Goal: Task Accomplishment & Management: Use online tool/utility

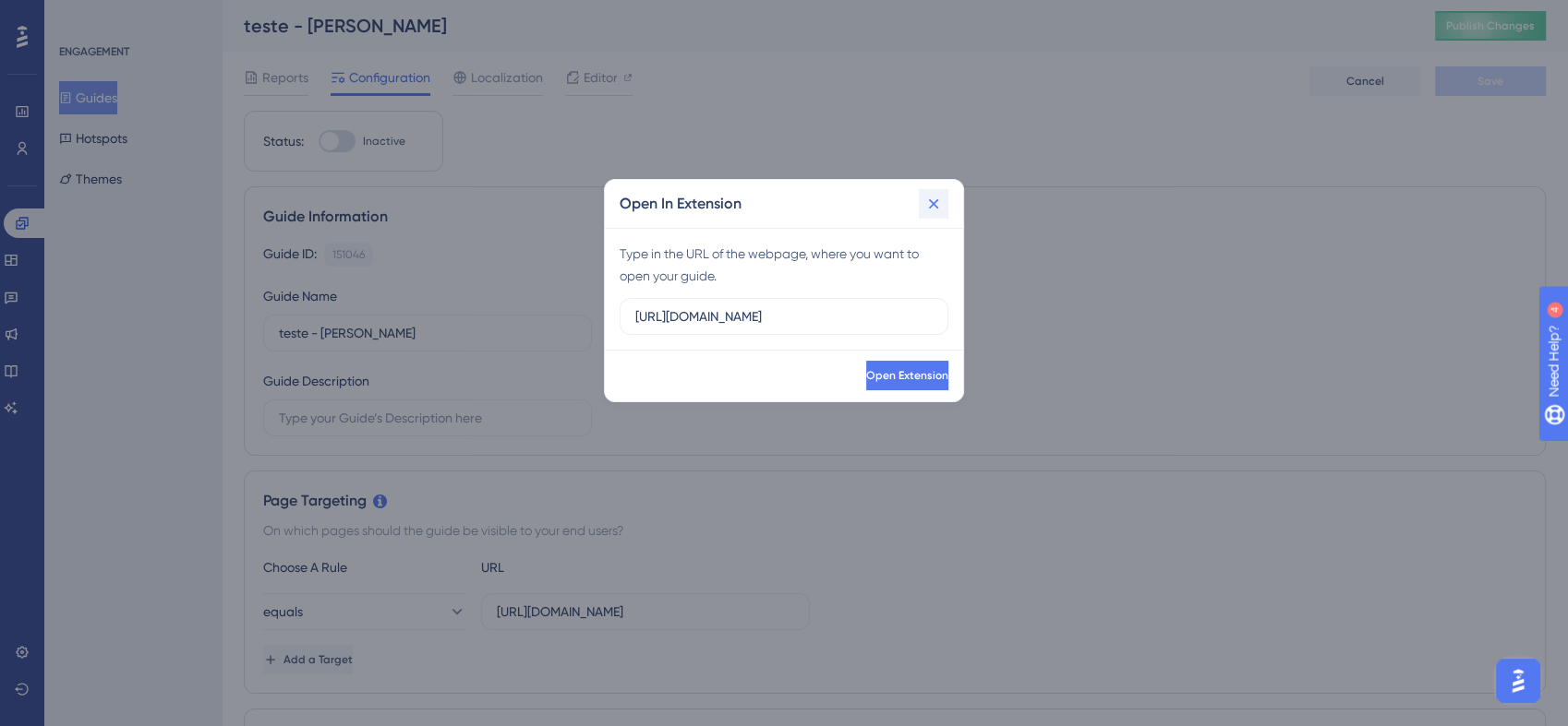
click at [932, 201] on icon at bounding box center [933, 204] width 18 height 18
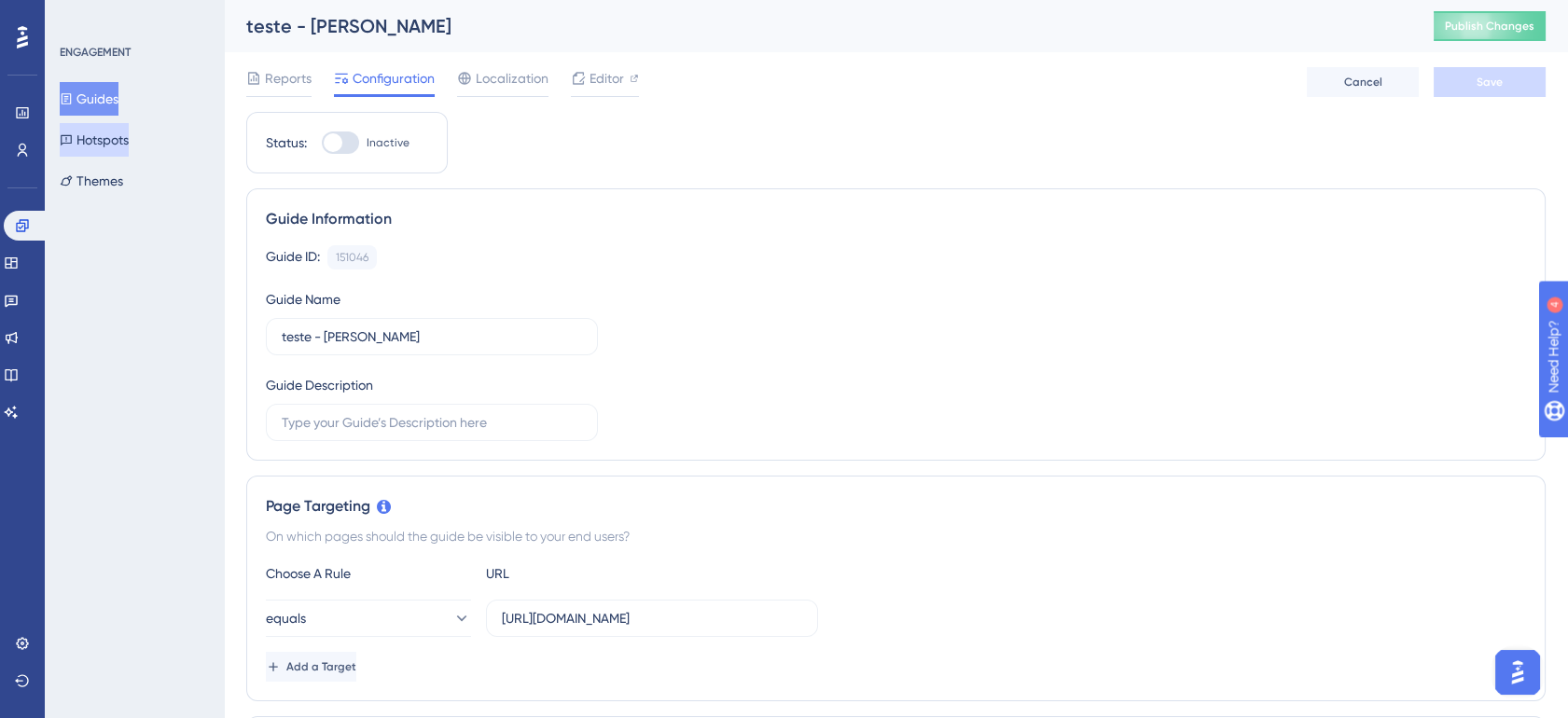
click at [119, 135] on button "Hotspots" at bounding box center [94, 140] width 69 height 34
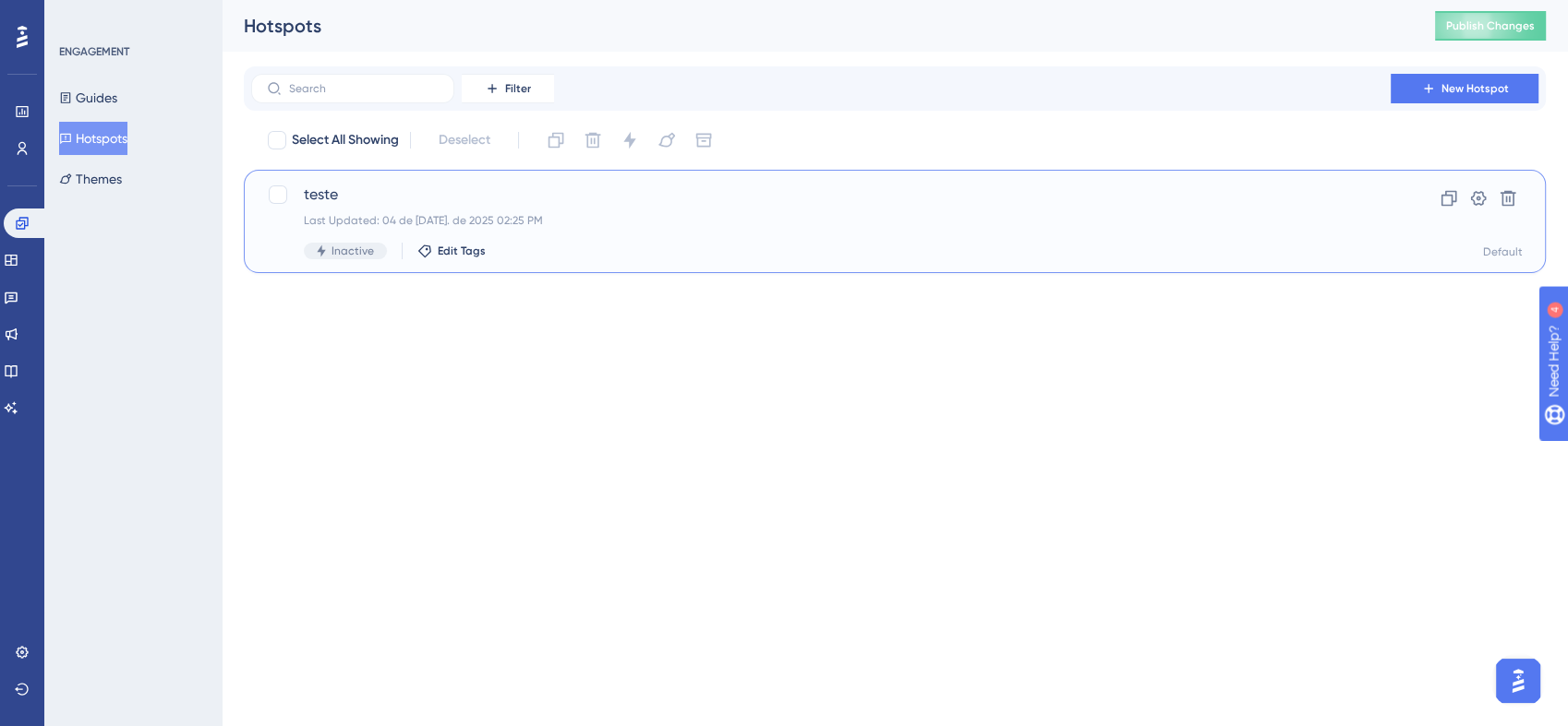
click at [665, 218] on div "Last Updated: 04 de [DATE]. de 2025 02:25 PM" at bounding box center [821, 220] width 1035 height 14
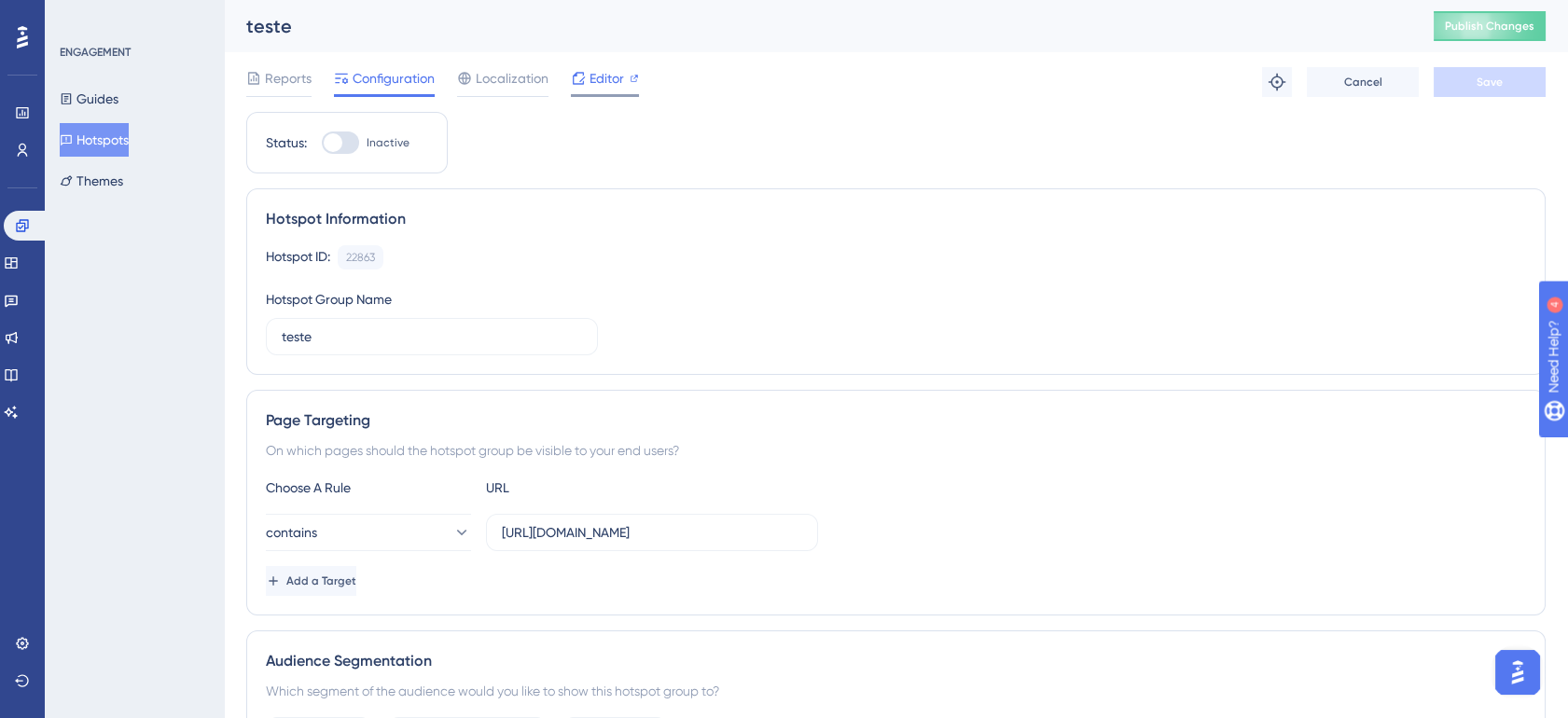
click at [610, 75] on span "Editor" at bounding box center [606, 78] width 35 height 22
click at [606, 83] on span "Editor" at bounding box center [606, 78] width 35 height 22
click at [604, 68] on span "Editor" at bounding box center [606, 78] width 35 height 22
